Goal: Task Accomplishment & Management: Complete application form

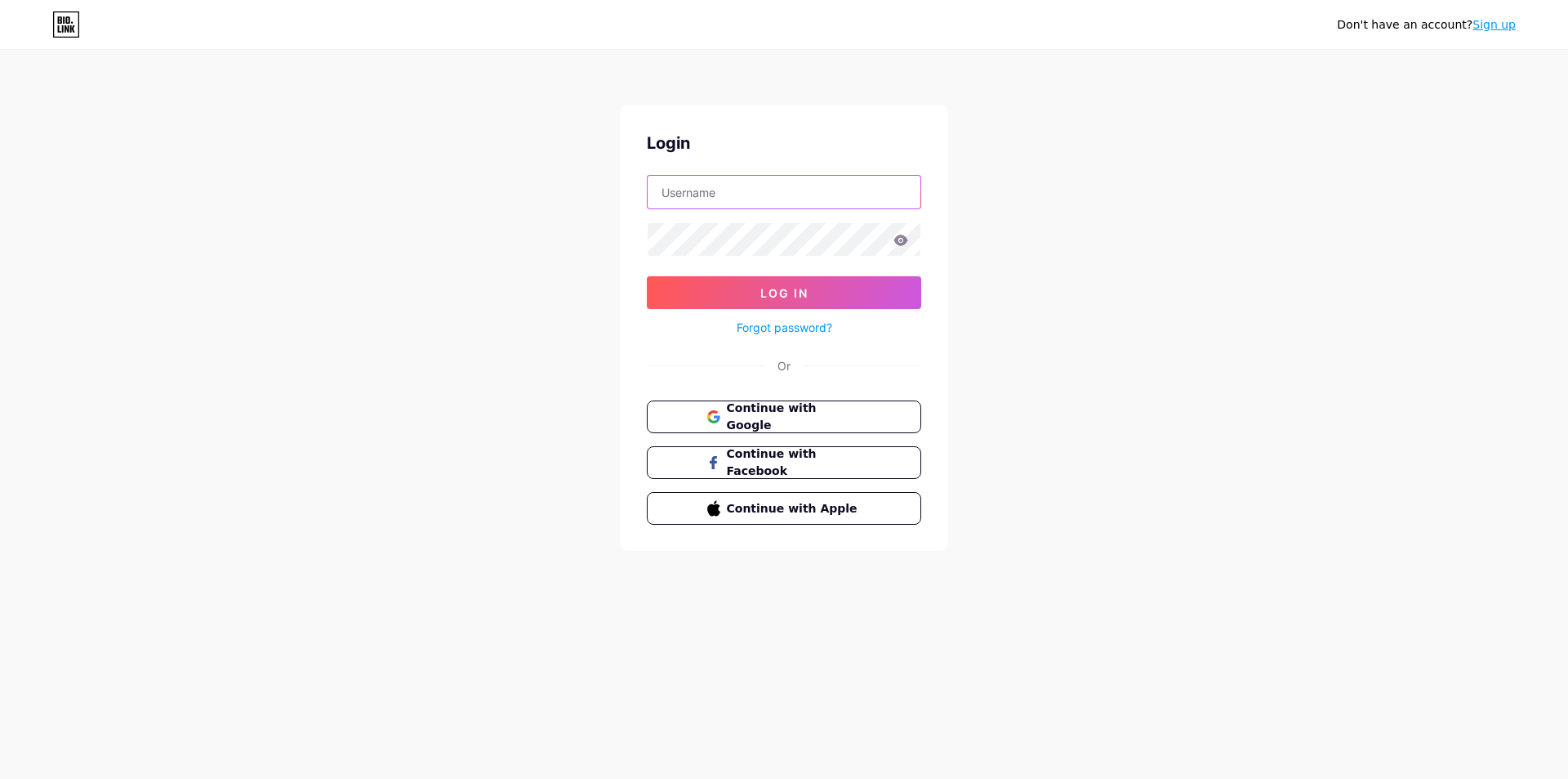
paste input "[EMAIL_ADDRESS][DOMAIN_NAME]"
type input "[EMAIL_ADDRESS][DOMAIN_NAME]"
click at [647, 277] on button "Log In" at bounding box center [784, 293] width 275 height 33
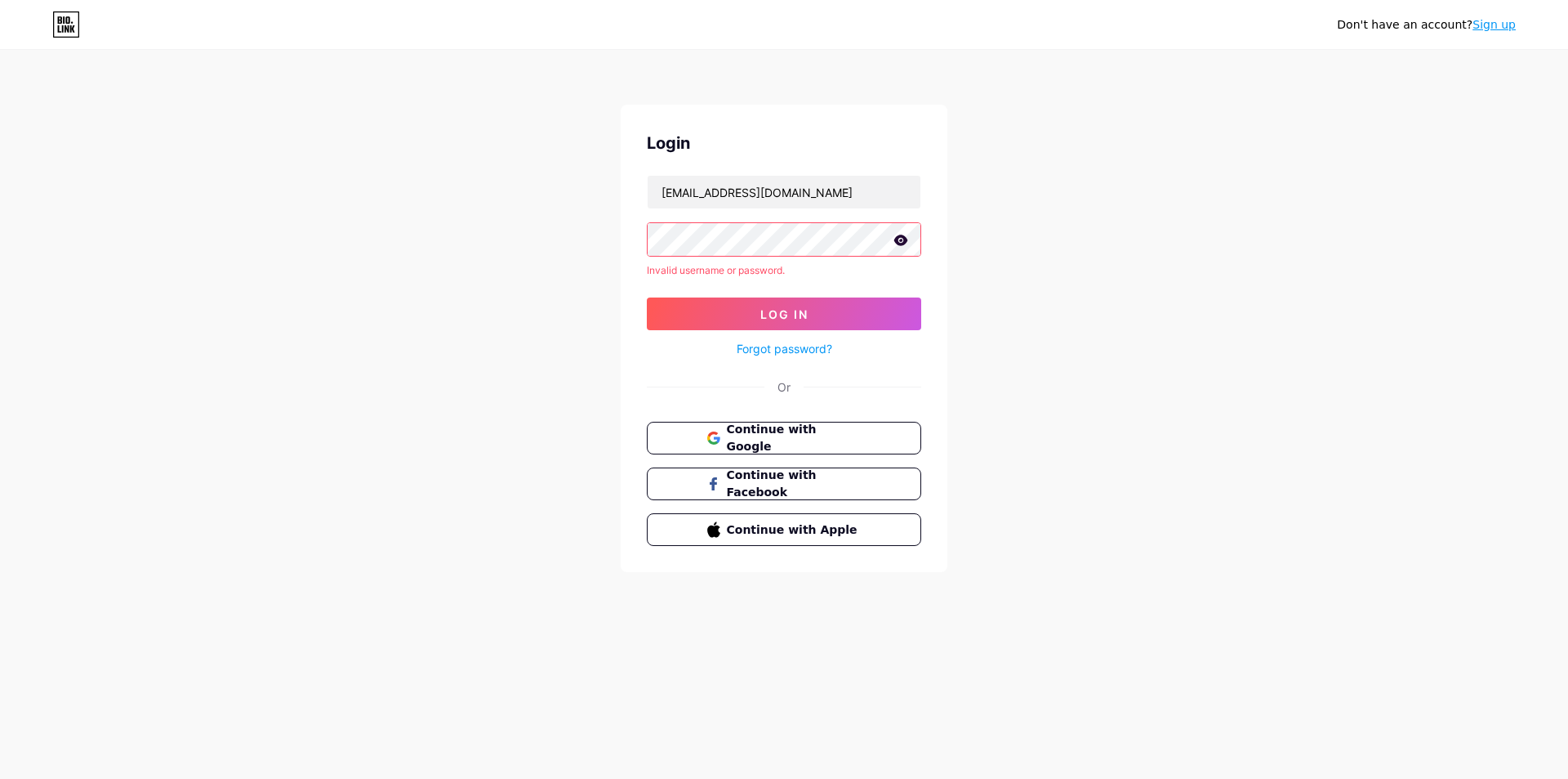
click at [797, 349] on link "Forgot password?" at bounding box center [784, 349] width 95 height 17
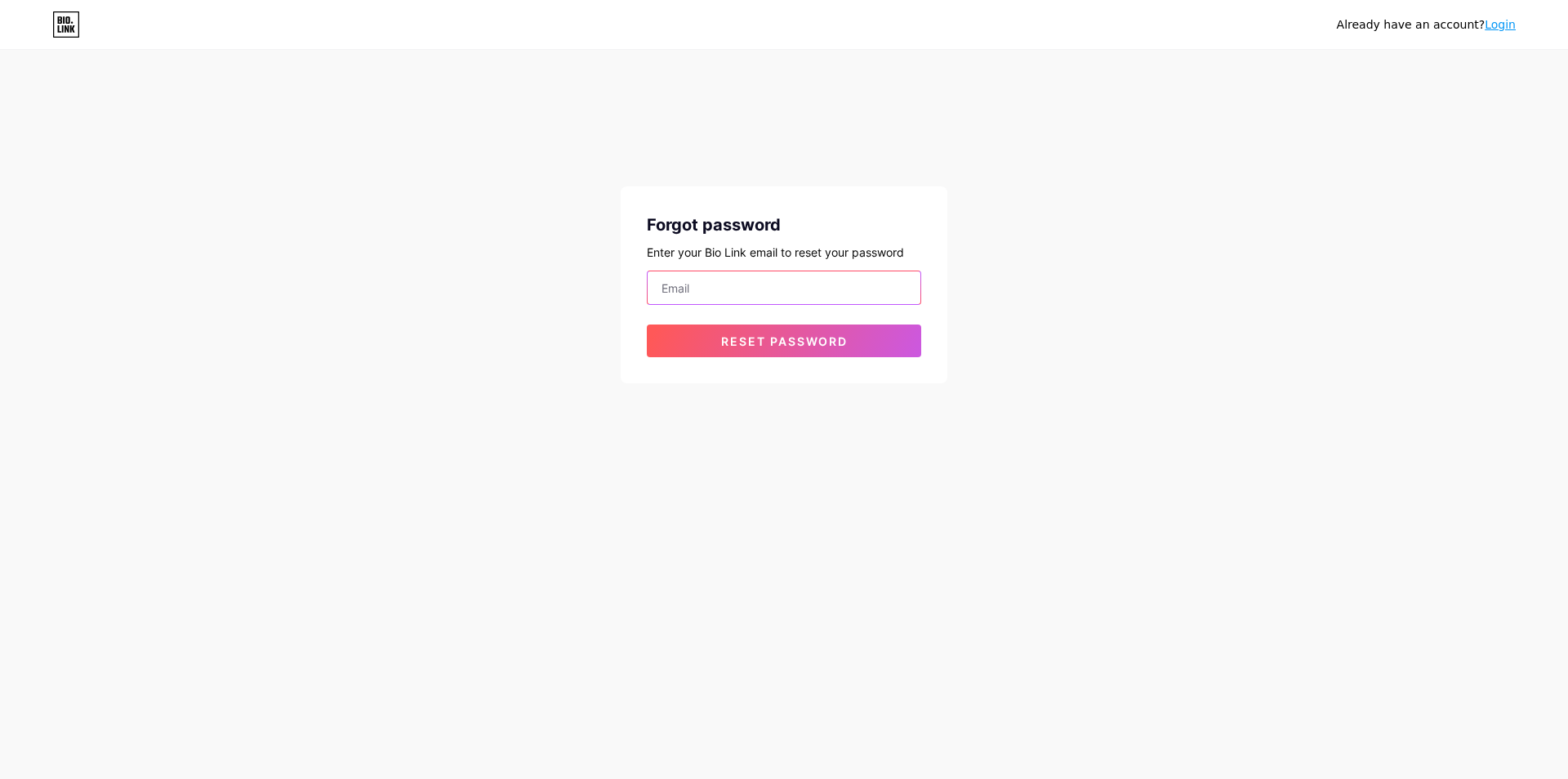
click at [765, 286] on input "email" at bounding box center [784, 288] width 273 height 33
paste input "[EMAIL_ADDRESS][DOMAIN_NAME]"
type input "[EMAIL_ADDRESS][DOMAIN_NAME]"
click at [794, 336] on span "Reset password" at bounding box center [784, 340] width 126 height 14
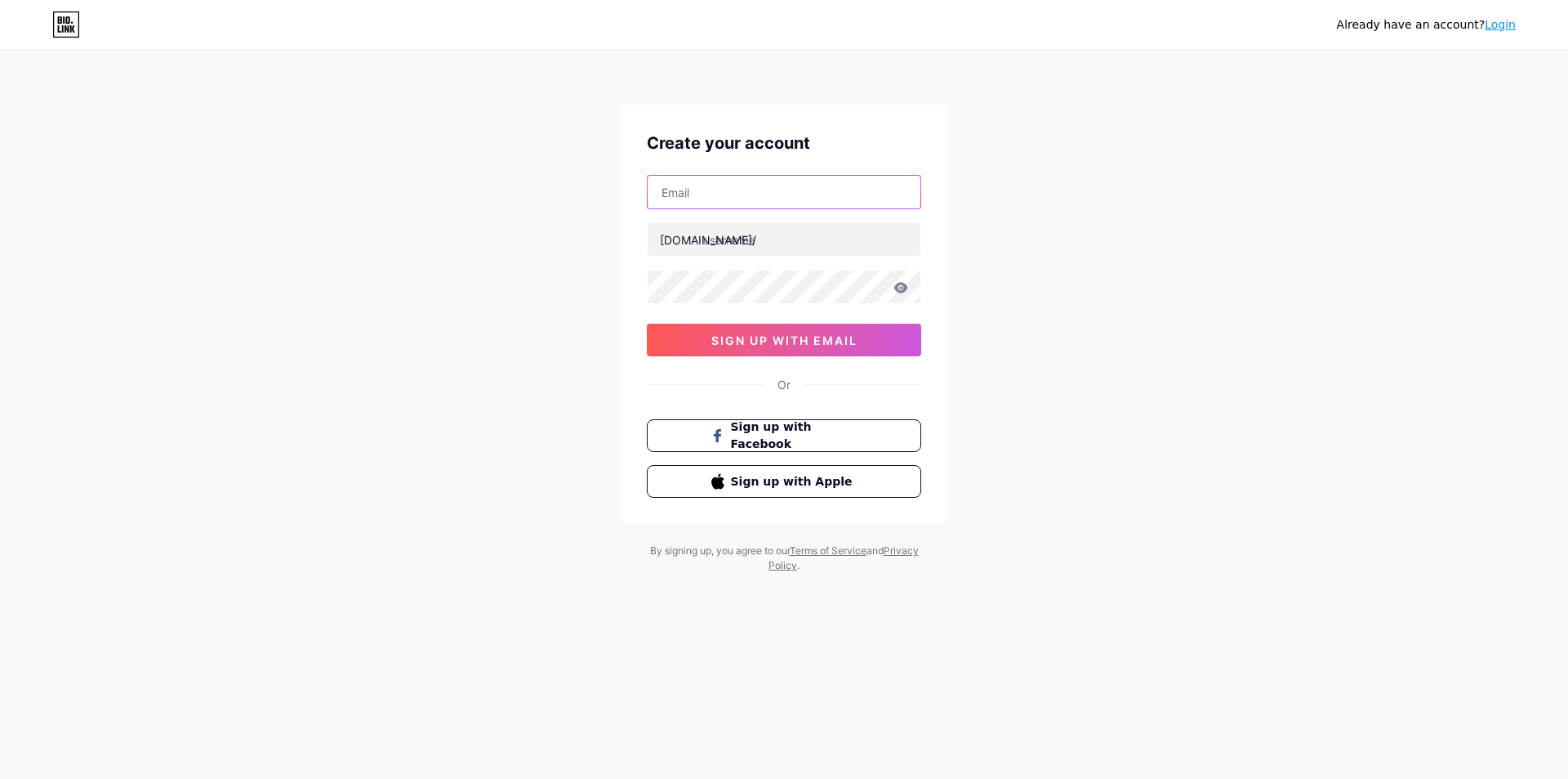
click at [679, 197] on input "text" at bounding box center [784, 192] width 273 height 33
paste input "[EMAIL_ADDRESS][DOMAIN_NAME]"
type input "[EMAIL_ADDRESS][DOMAIN_NAME]"
click at [756, 244] on input "text" at bounding box center [784, 239] width 273 height 33
paste input "qablalghad25"
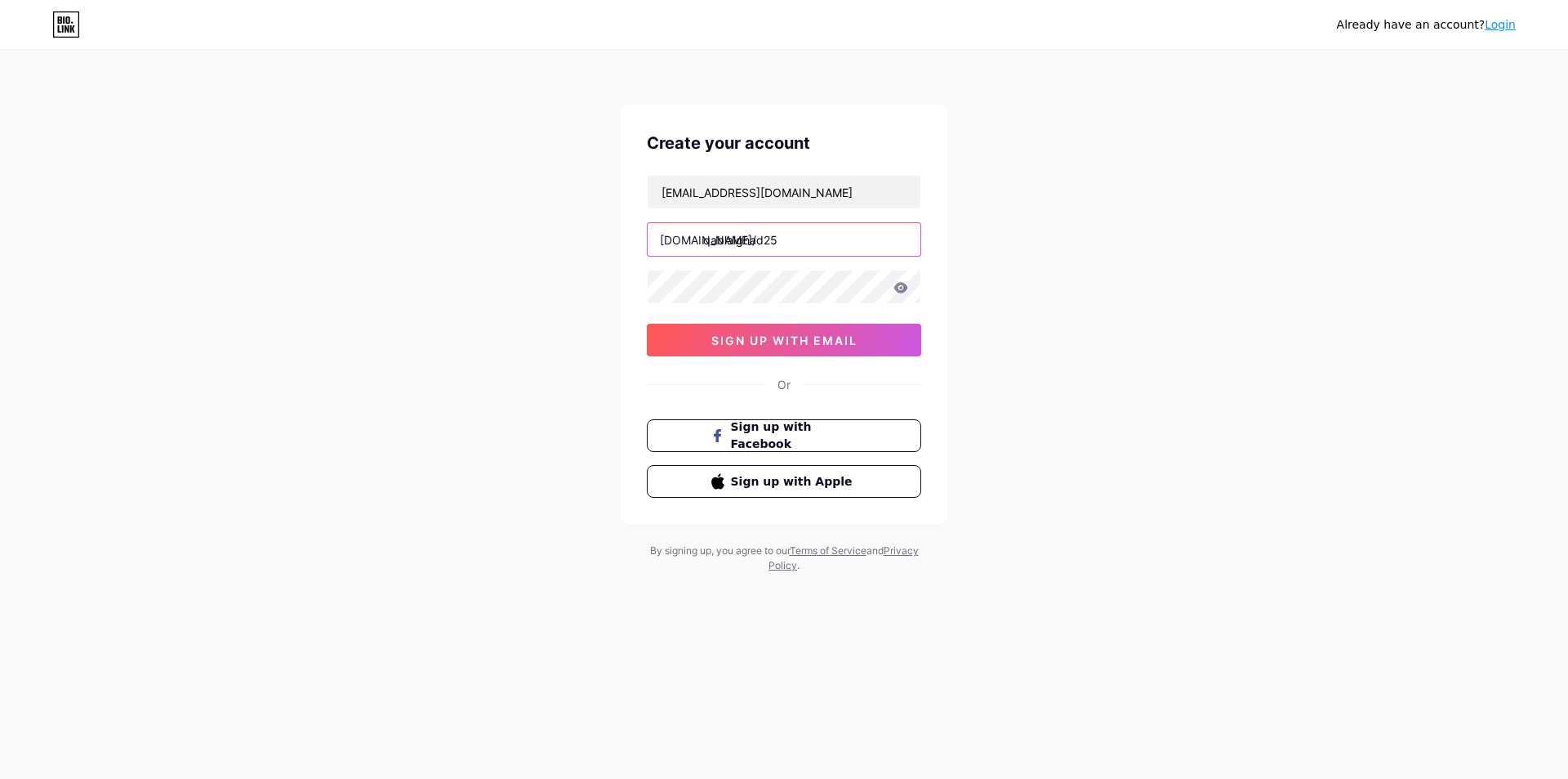
type input "qablalghad25"
click at [809, 331] on button "sign up with email" at bounding box center [784, 340] width 275 height 33
